Goal: Information Seeking & Learning: Learn about a topic

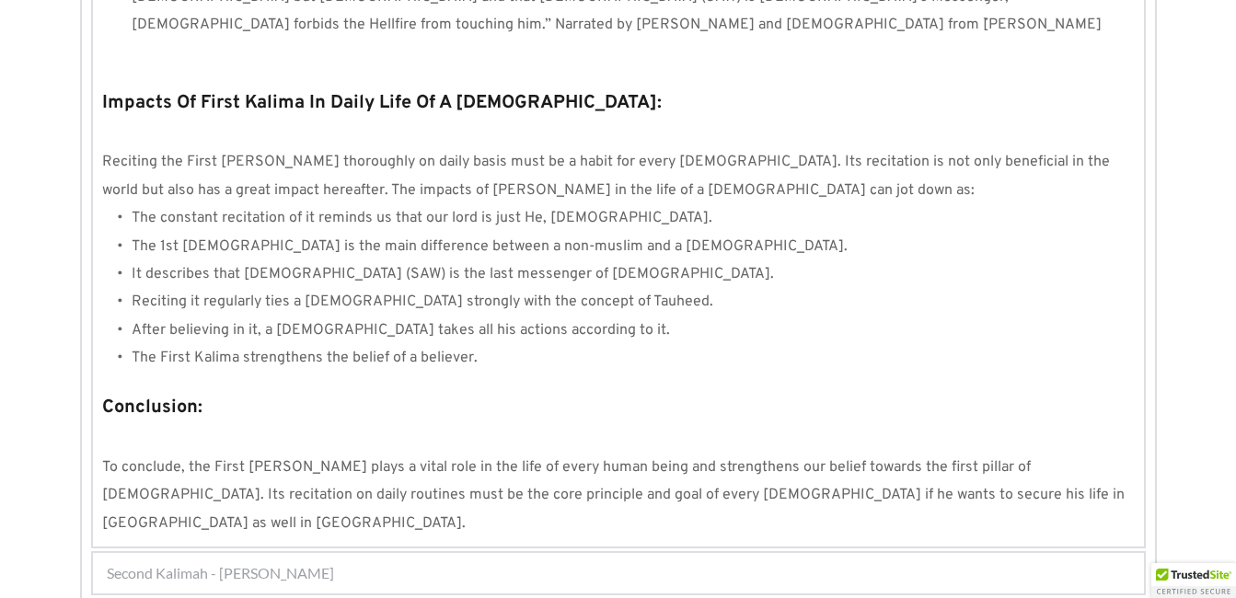
scroll to position [1769, 0]
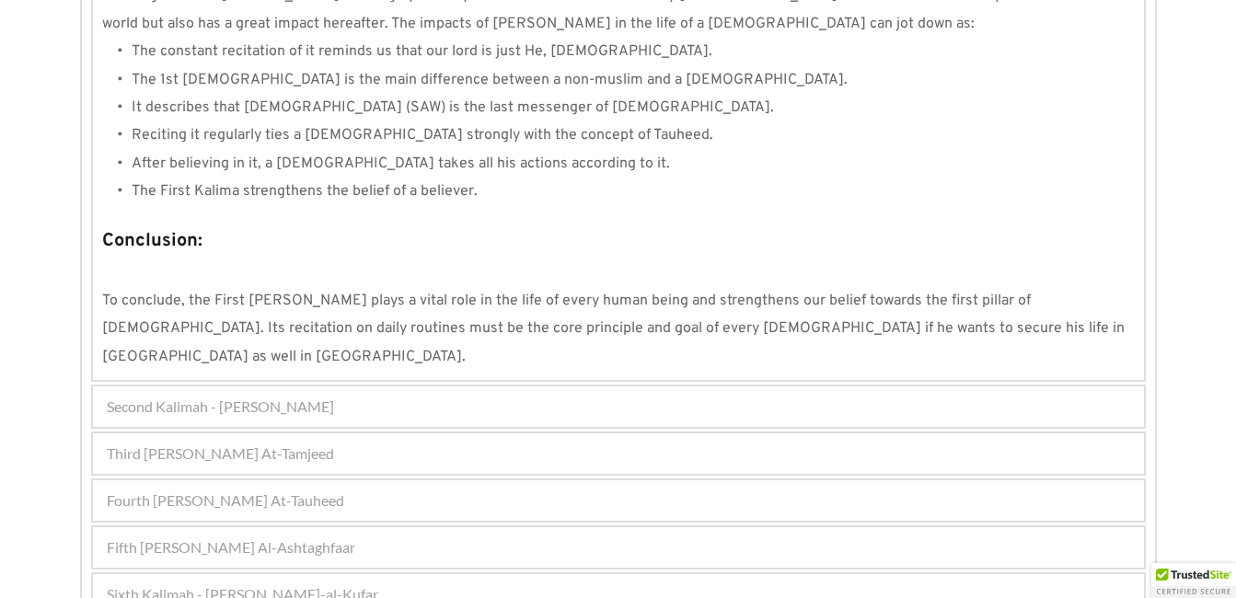
click at [727, 574] on div "Sixth Kalimah - [PERSON_NAME]-al-Kufar" at bounding box center [618, 594] width 1051 height 40
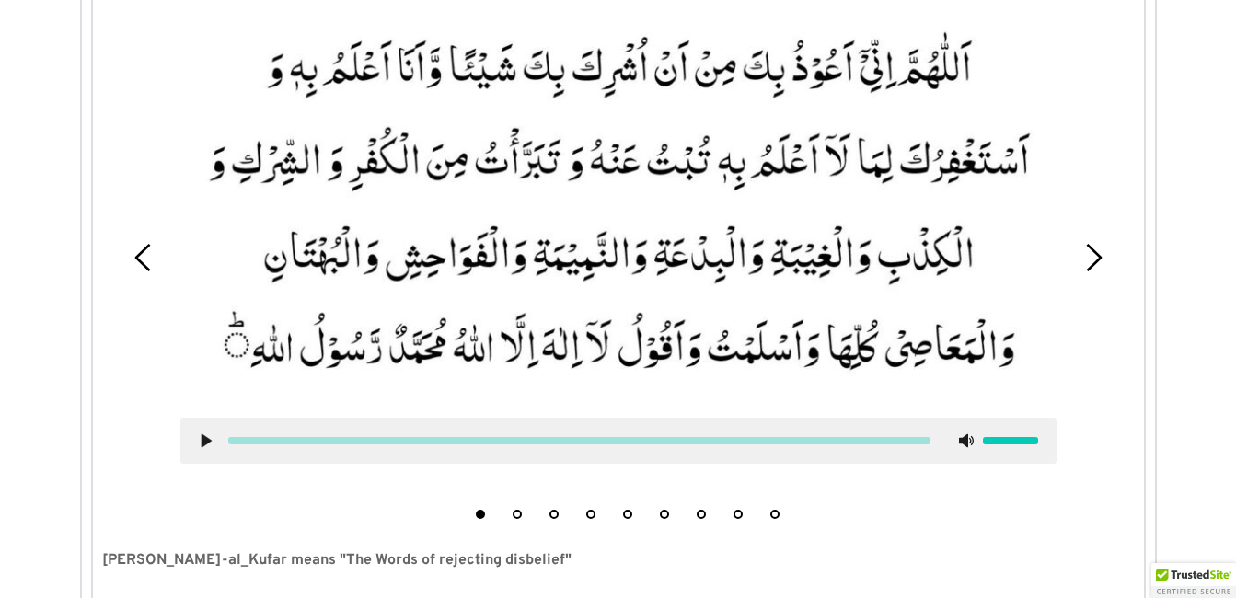
scroll to position [682, 0]
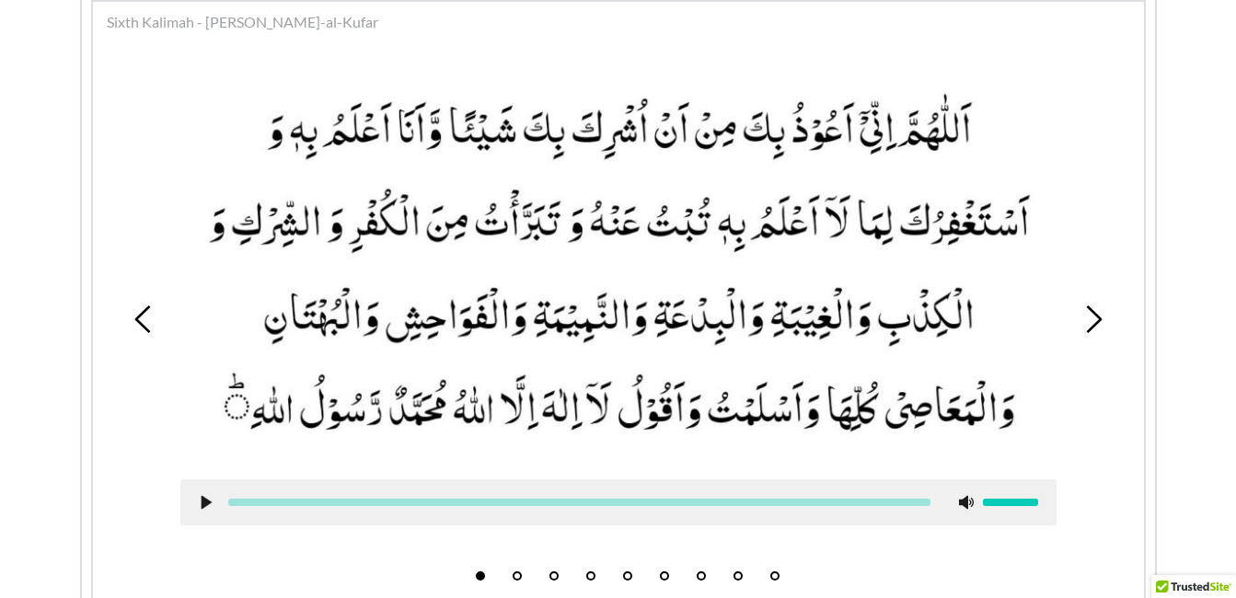
click at [558, 573] on button "3" at bounding box center [553, 576] width 9 height 9
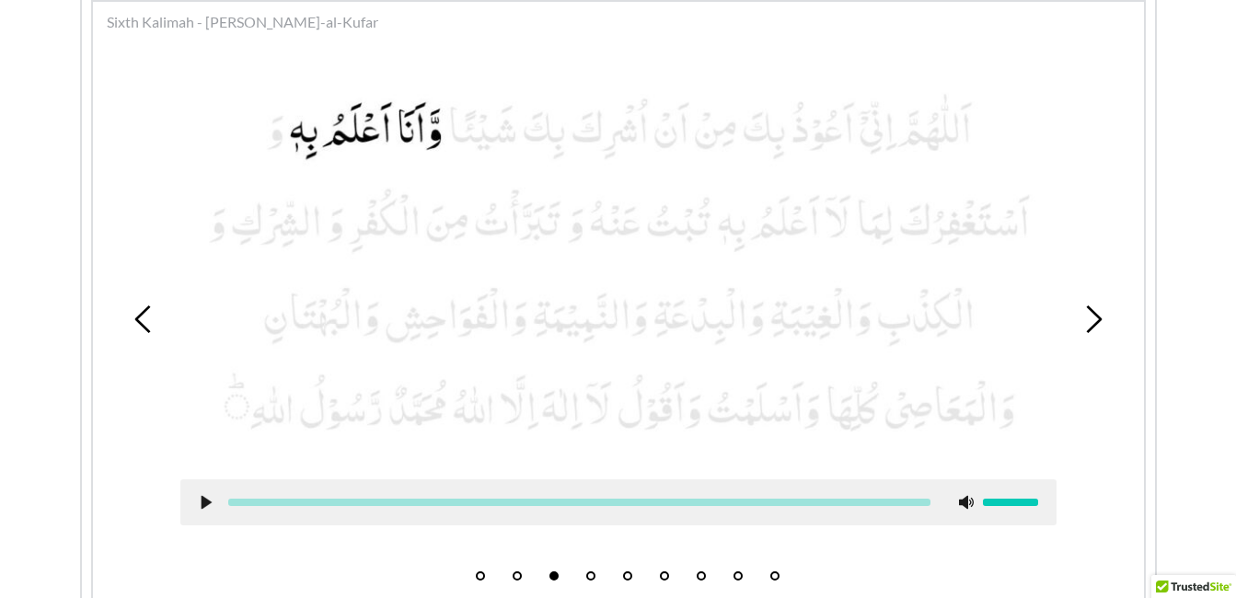
click at [204, 498] on use at bounding box center [206, 502] width 10 height 14
click at [201, 499] on use at bounding box center [206, 502] width 12 height 14
click at [318, 424] on picture at bounding box center [618, 267] width 876 height 388
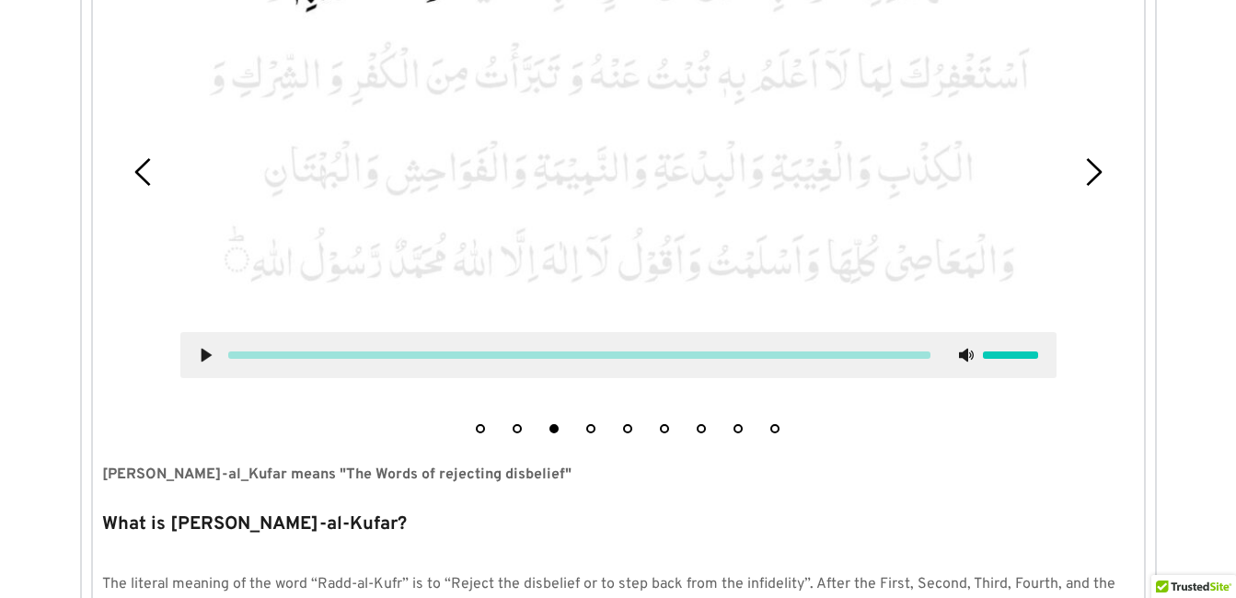
scroll to position [719, 0]
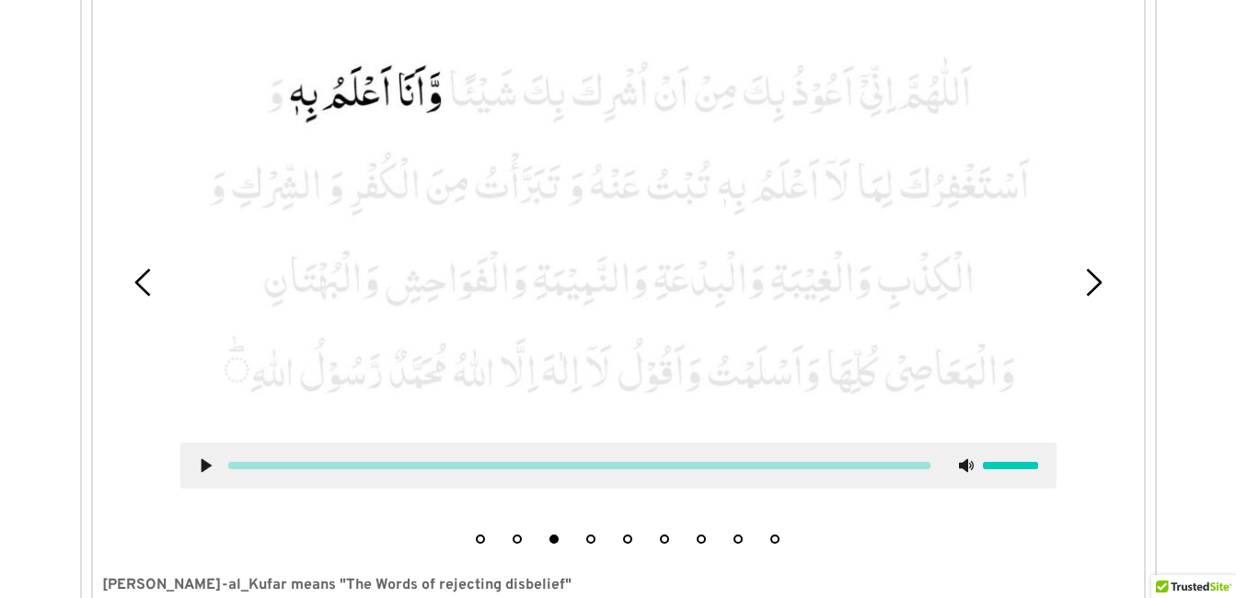
click at [592, 540] on button "4" at bounding box center [590, 539] width 9 height 9
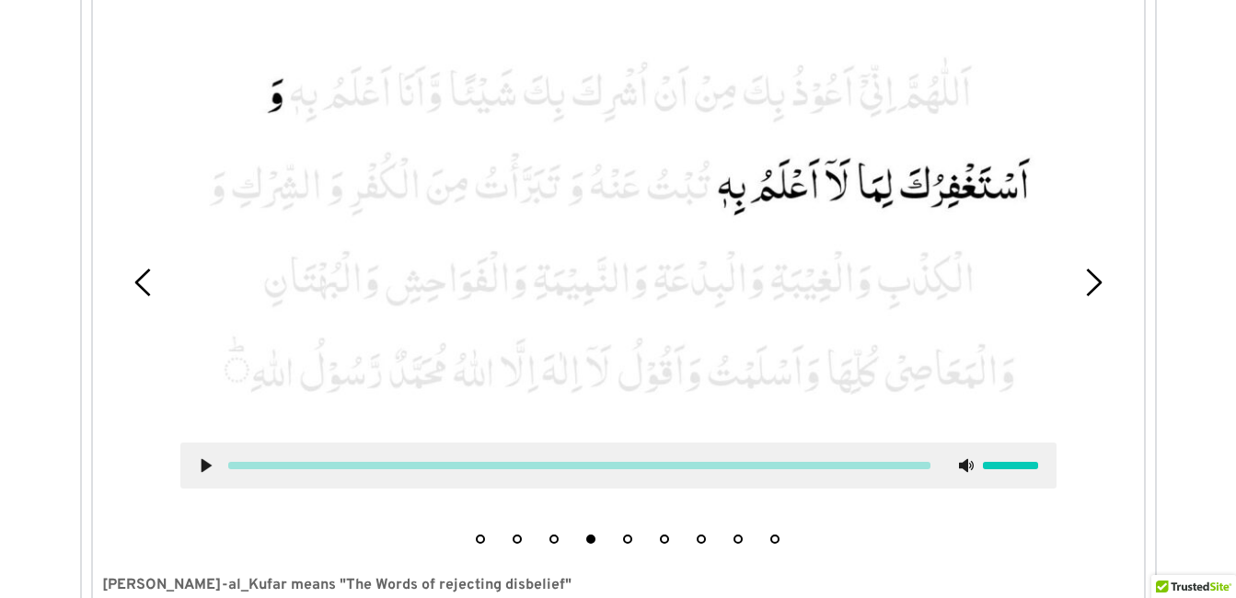
click at [207, 467] on use at bounding box center [206, 465] width 10 height 14
click at [207, 458] on icon at bounding box center [206, 465] width 15 height 15
click at [329, 509] on div at bounding box center [619, 271] width 904 height 517
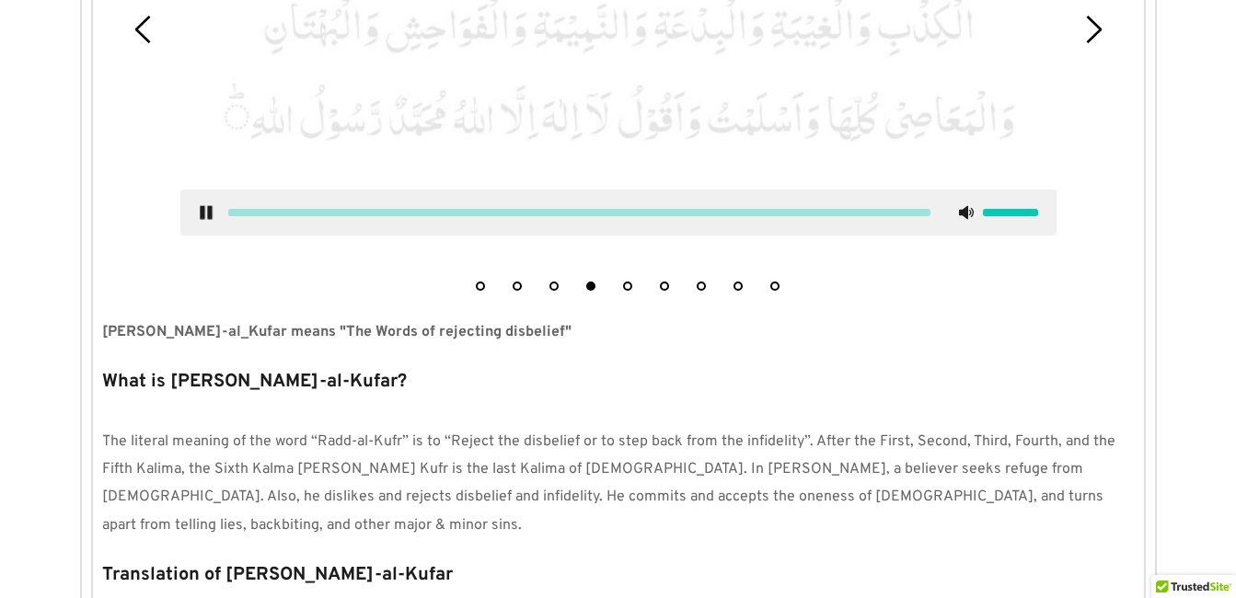
scroll to position [977, 0]
